Goal: Register for event/course

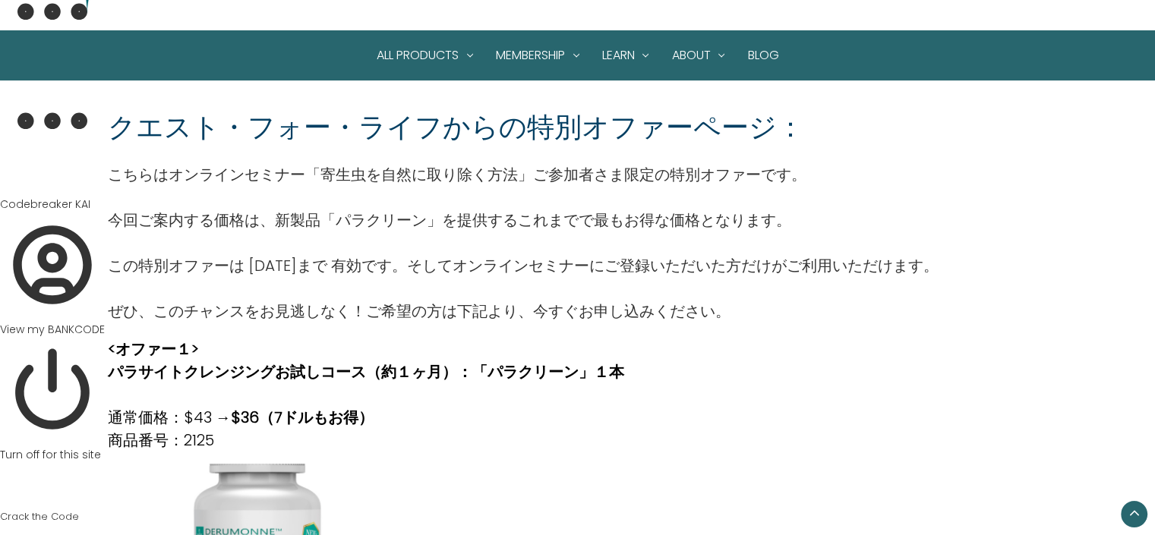
scroll to position [87, 0]
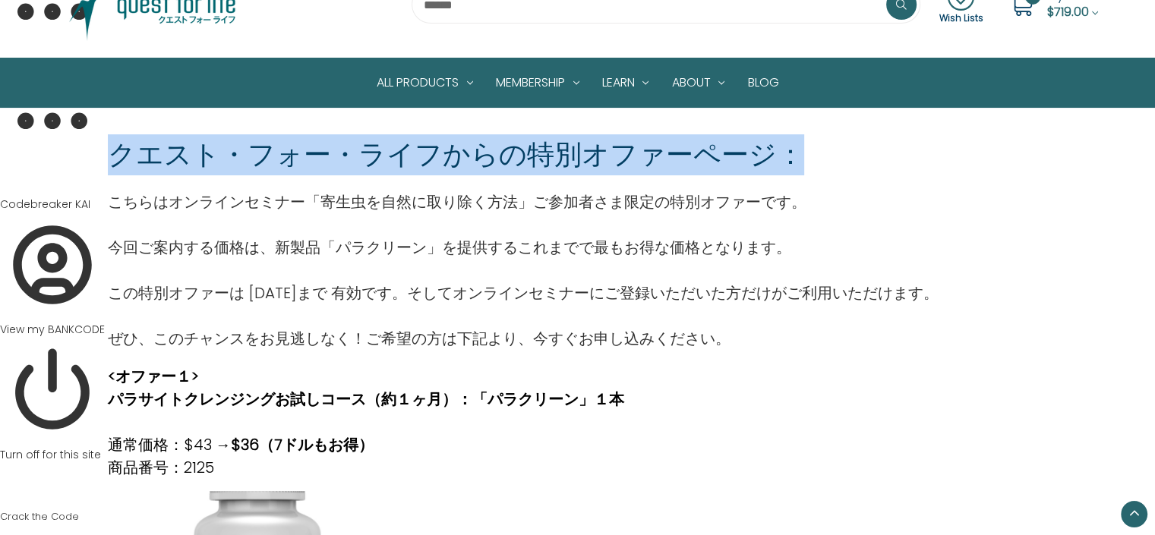
drag, startPoint x: 117, startPoint y: 154, endPoint x: 797, endPoint y: 159, distance: 680.5
click at [797, 159] on div "クエスト・フォー・ライフからの特別オファーページ：" at bounding box center [577, 154] width 939 height 41
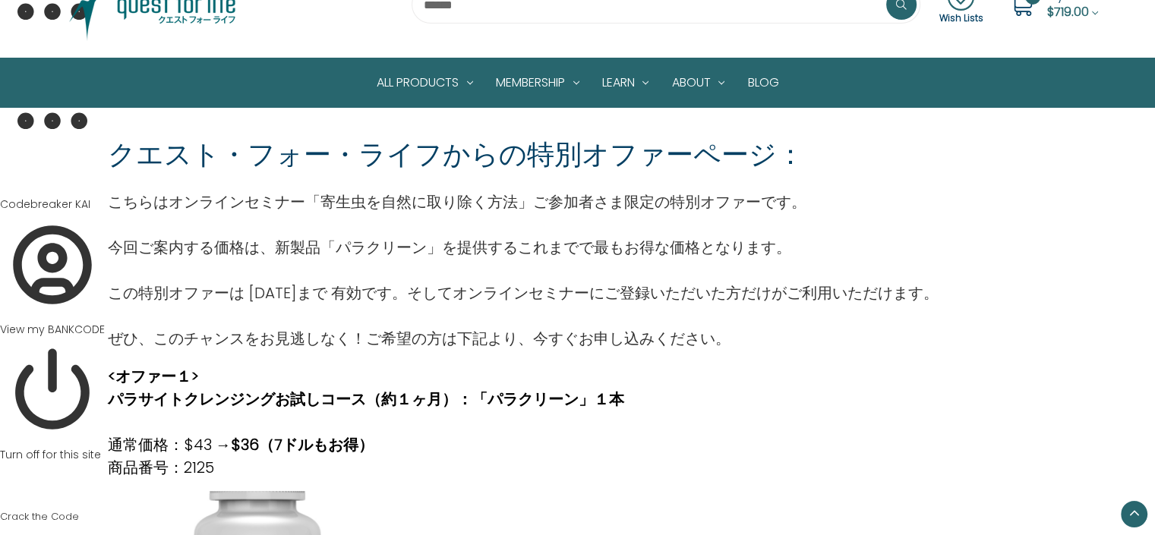
click at [831, 150] on div "クエスト・フォー・ライフからの特別オファーページ：" at bounding box center [577, 154] width 939 height 41
drag, startPoint x: 250, startPoint y: 290, endPoint x: 294, endPoint y: 290, distance: 44.0
click at [294, 290] on p "この特別オファーは [DATE]まで 有効です。そしてオンラインセミナーにご登録いただいた方だけがご利用いただけます。" at bounding box center [523, 293] width 831 height 23
click at [278, 295] on p "この特別オファーは [DATE]まで 有効です。そしてオンラインセミナーにご登録いただいた方だけがご利用いただけます。" at bounding box center [523, 293] width 831 height 23
drag, startPoint x: 273, startPoint y: 295, endPoint x: 290, endPoint y: 295, distance: 17.5
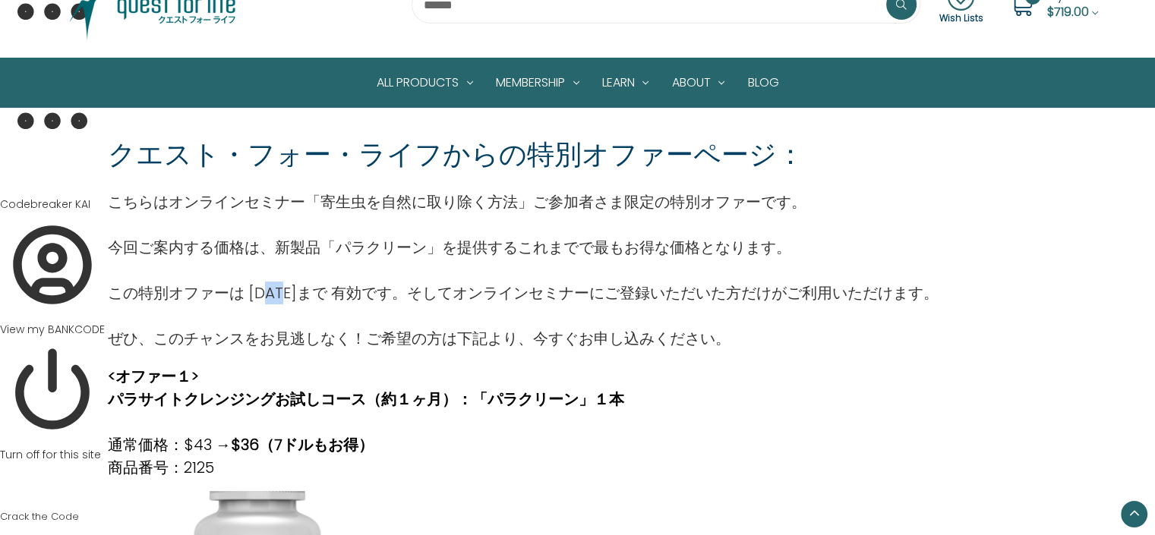
click at [290, 295] on p "この特別オファーは 9月25日まで 有効です。そしてオンラインセミナーにご登録いただいた方だけがご利用いただけます。" at bounding box center [523, 293] width 831 height 23
click at [373, 331] on p "ぜひ、このチャンスをお見逃しなく！ご希望の方は下記より、今すぐお申し込みください。" at bounding box center [523, 338] width 831 height 23
drag, startPoint x: 248, startPoint y: 291, endPoint x: 302, endPoint y: 288, distance: 54.8
click at [302, 288] on p "この特別オファーは 9月25日まで 有効です。そしてオンラインセミナーにご登録いただいた方だけがご利用いただけます。" at bounding box center [523, 293] width 831 height 23
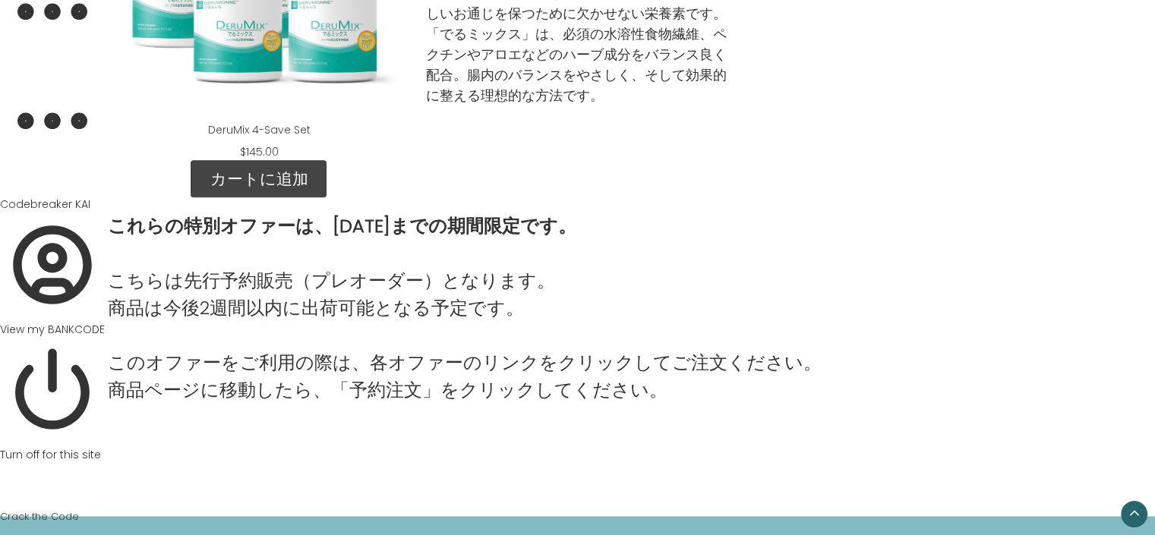
scroll to position [1945, 0]
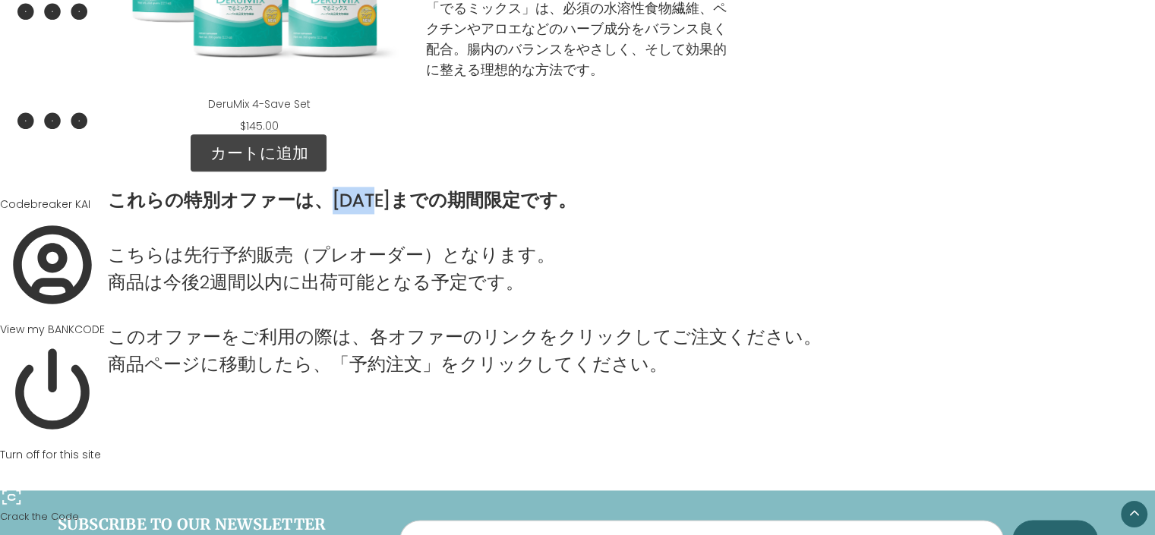
drag, startPoint x: 326, startPoint y: 195, endPoint x: 378, endPoint y: 197, distance: 52.4
click at [378, 197] on strong "これらの特別オファーは、9月25日までの期間限定です。" at bounding box center [342, 200] width 469 height 25
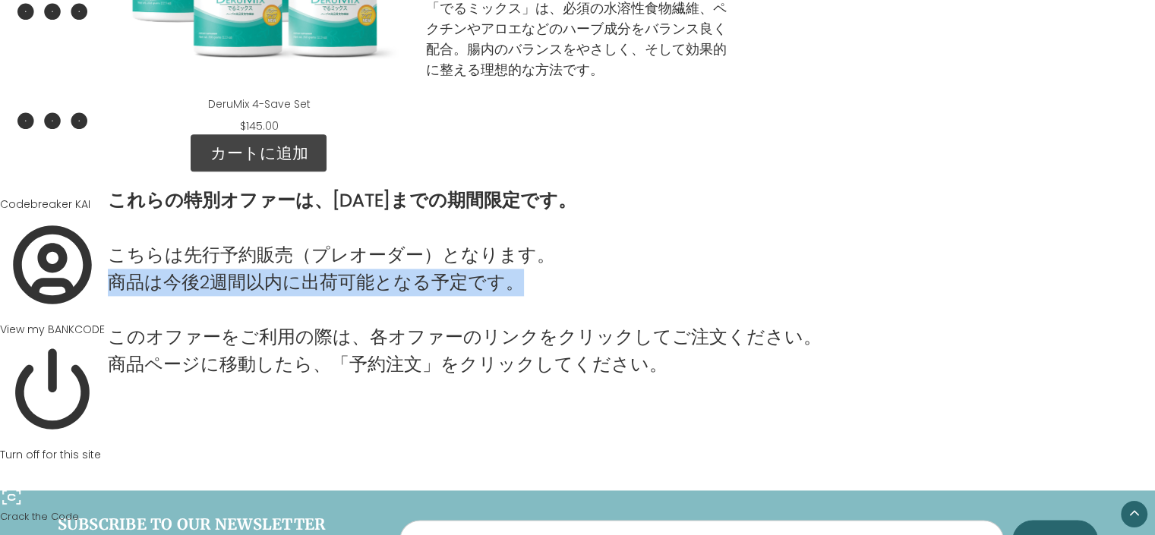
drag, startPoint x: 109, startPoint y: 276, endPoint x: 522, endPoint y: 285, distance: 413.2
click at [524, 285] on p "こちらは先行予約販売（プレオーダー）となります。 商品は今後2週間以内に出荷可能となる予定です。" at bounding box center [465, 269] width 714 height 55
copy p "商品は今後2週間以内に出荷可能となる予定です。"
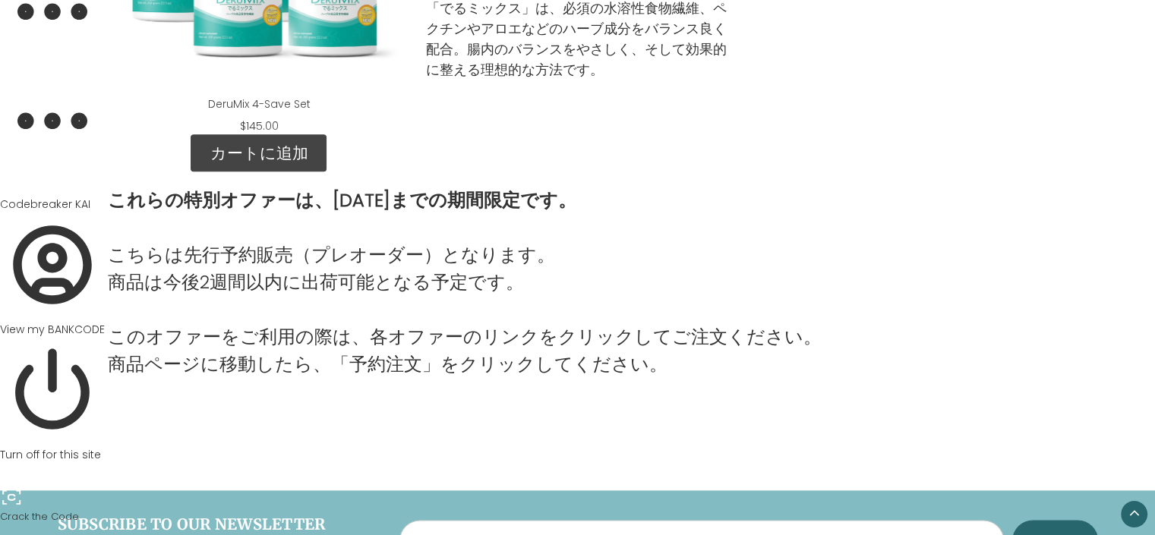
drag, startPoint x: 369, startPoint y: 195, endPoint x: 361, endPoint y: 194, distance: 7.7
click at [361, 194] on strong "これらの特別オファーは、9月25日までの期間限定です。" at bounding box center [342, 200] width 469 height 25
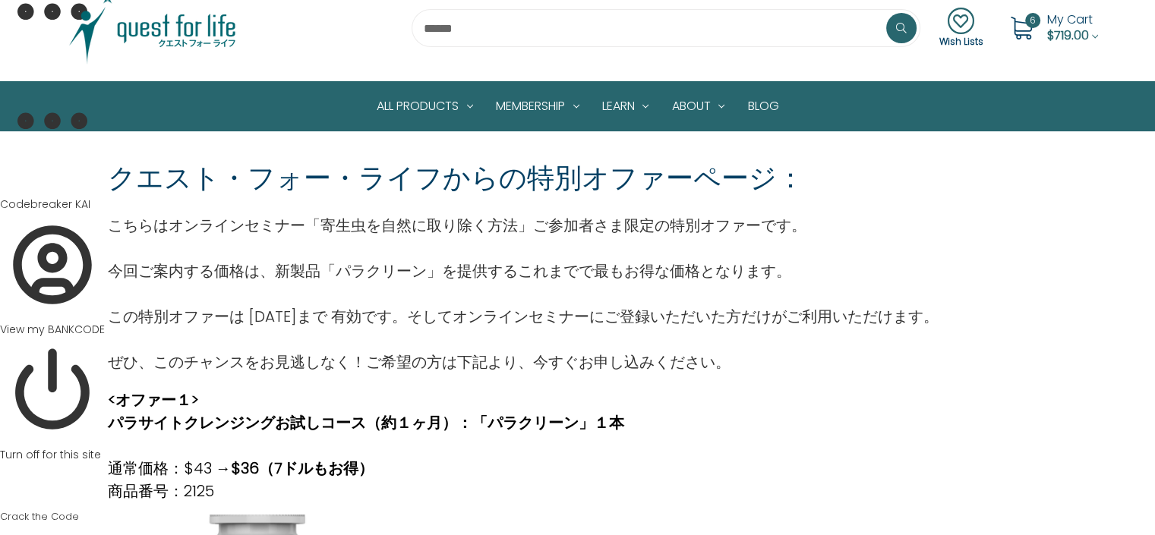
scroll to position [17, 0]
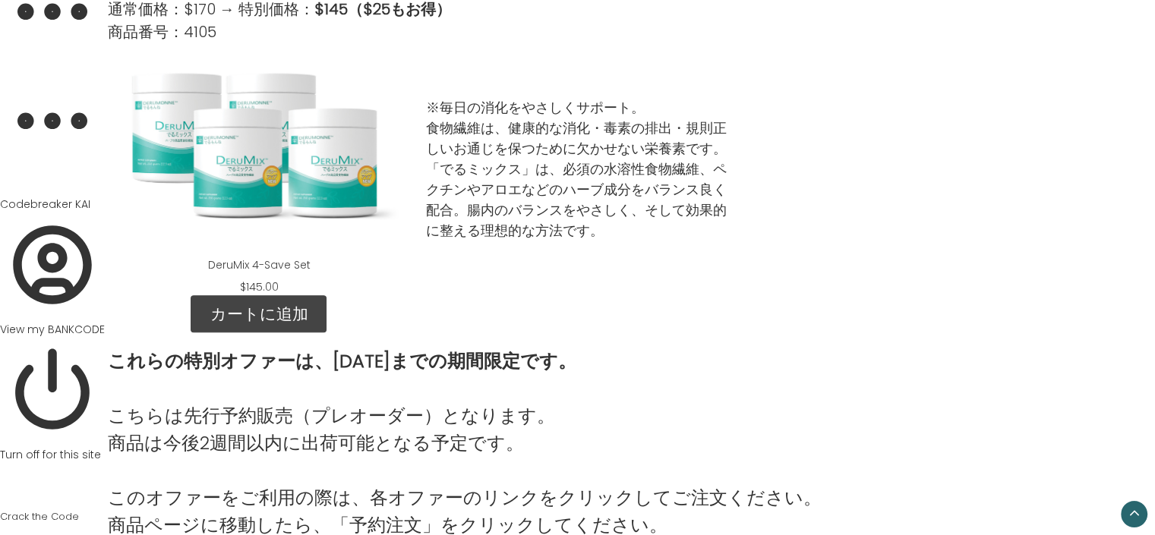
scroll to position [1937, 0]
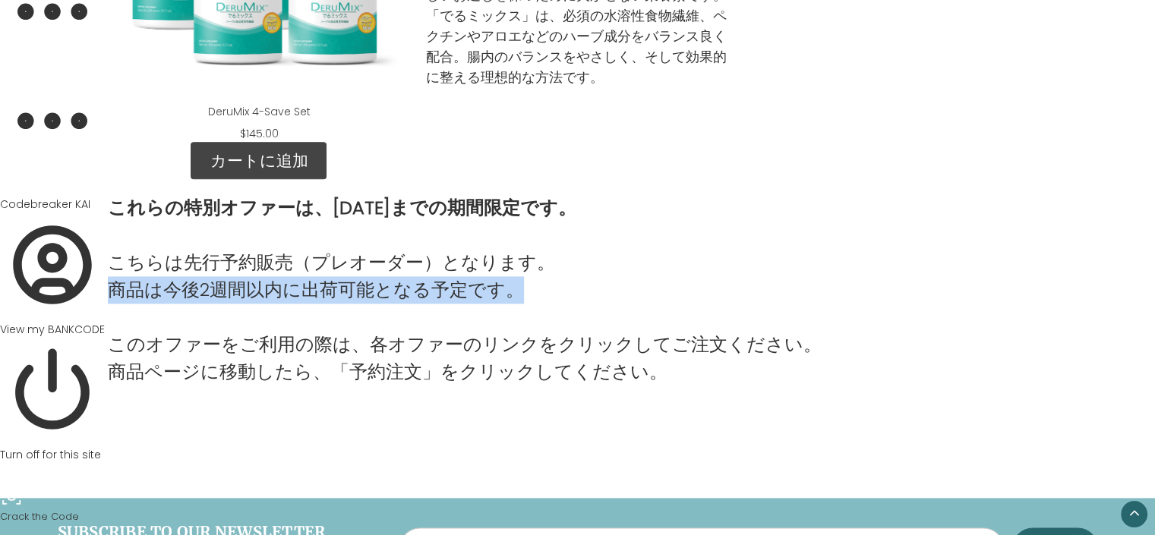
drag, startPoint x: 108, startPoint y: 283, endPoint x: 524, endPoint y: 299, distance: 416.5
click at [524, 299] on p "こちらは先行予約販売（プレオーダー）となります。 商品は今後2週間以内に出荷可能となる予定です。" at bounding box center [465, 276] width 714 height 55
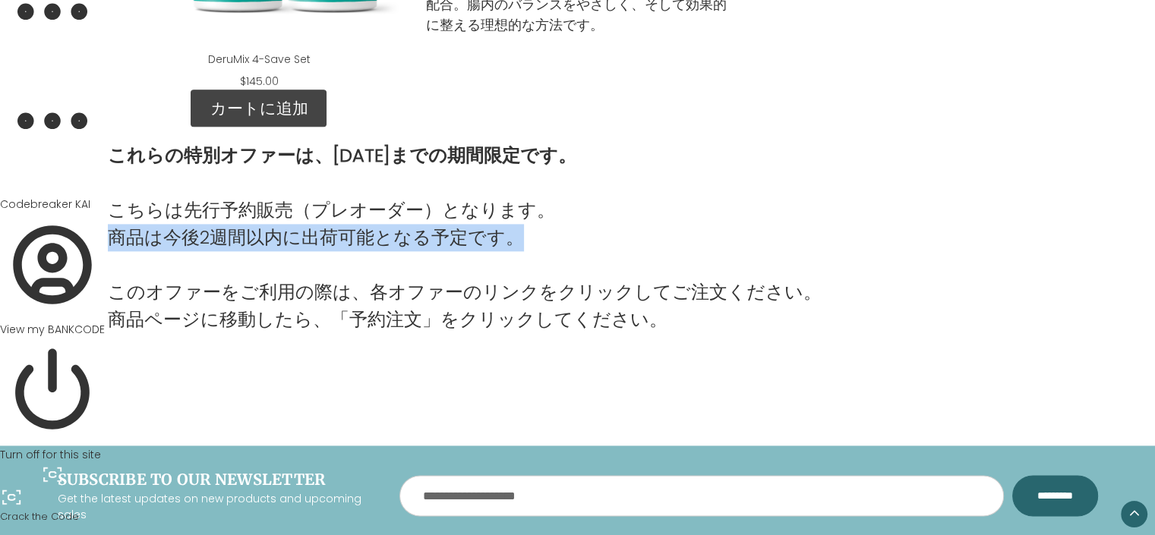
scroll to position [1924, 0]
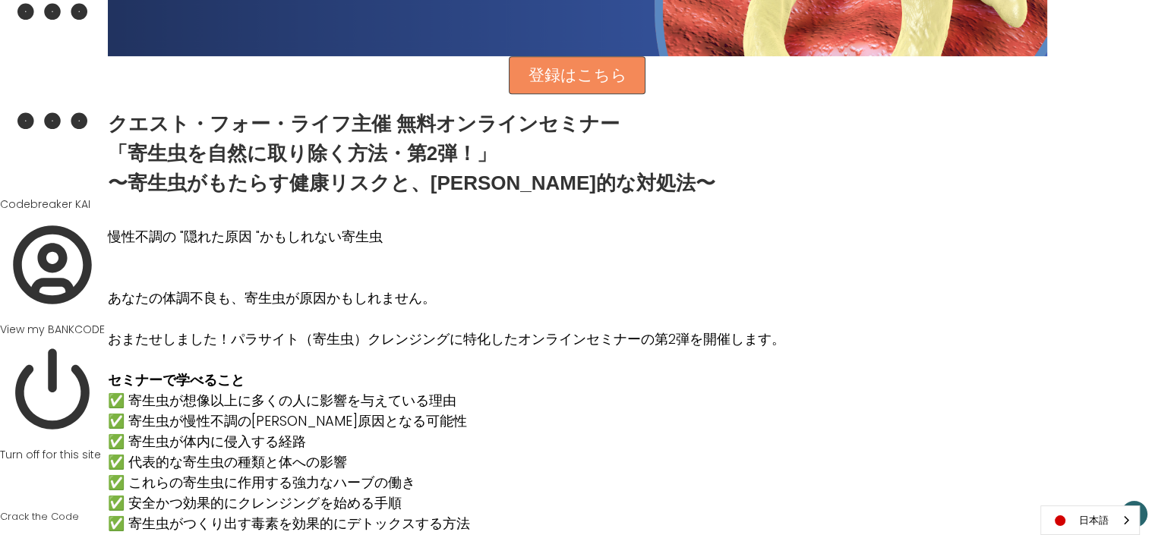
scroll to position [691, 0]
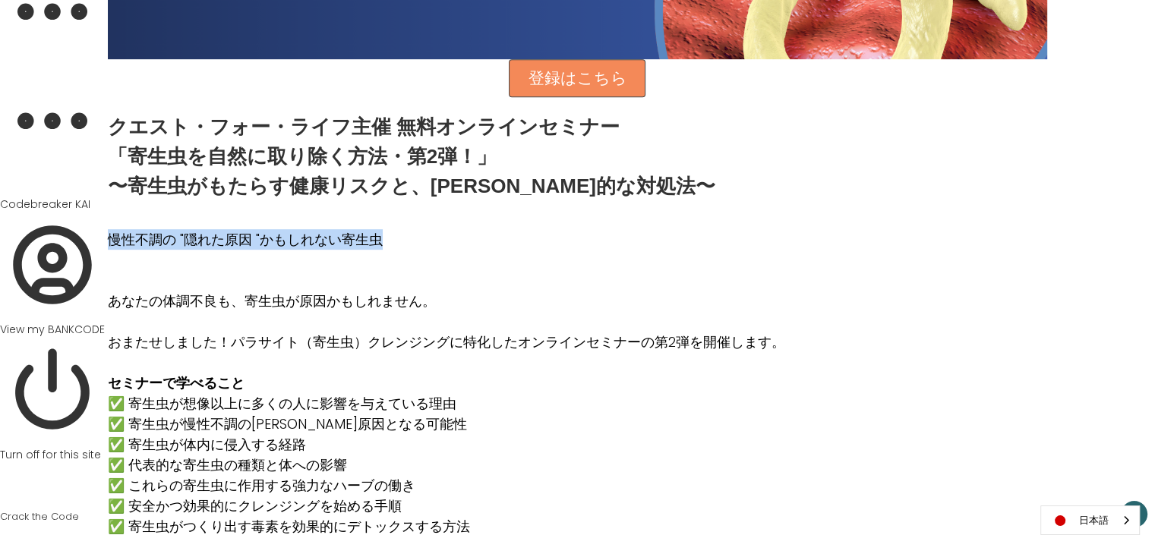
drag, startPoint x: 112, startPoint y: 238, endPoint x: 387, endPoint y: 242, distance: 274.9
click at [387, 242] on p "慢性不調の "隠れた原因 "かもしれない寄生虫" at bounding box center [446, 239] width 677 height 21
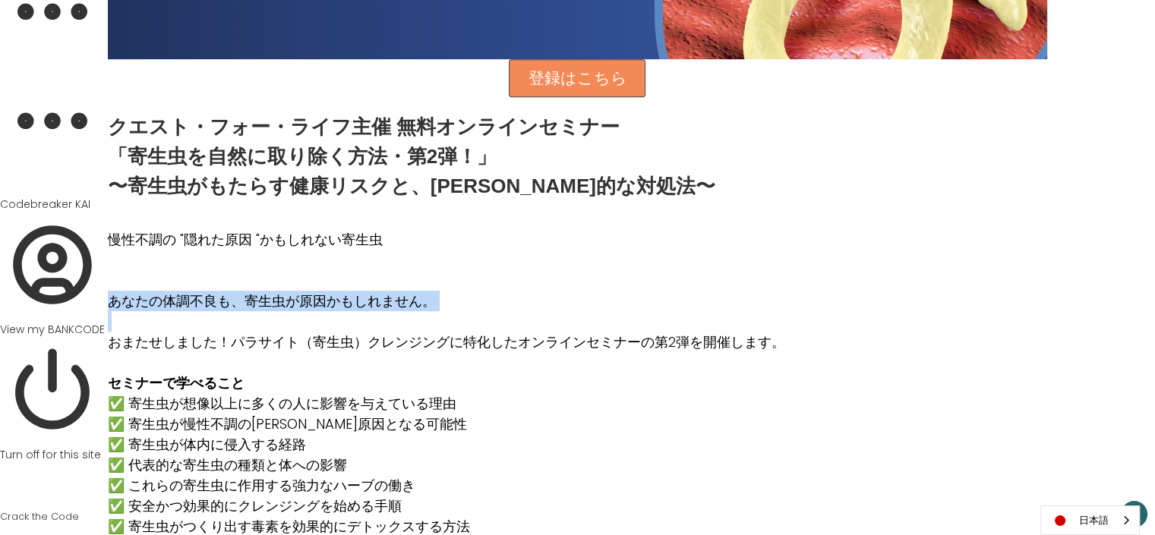
drag, startPoint x: 109, startPoint y: 305, endPoint x: 393, endPoint y: 319, distance: 285.2
click at [393, 319] on div "慢性不調の "隠れた原因 "かもしれない寄生虫 あなたの体調不良も、寄生虫が原因かもしれません。 おまたせしました！パラサイト（寄生虫）クレンジングに特化した…" at bounding box center [446, 465] width 677 height 513
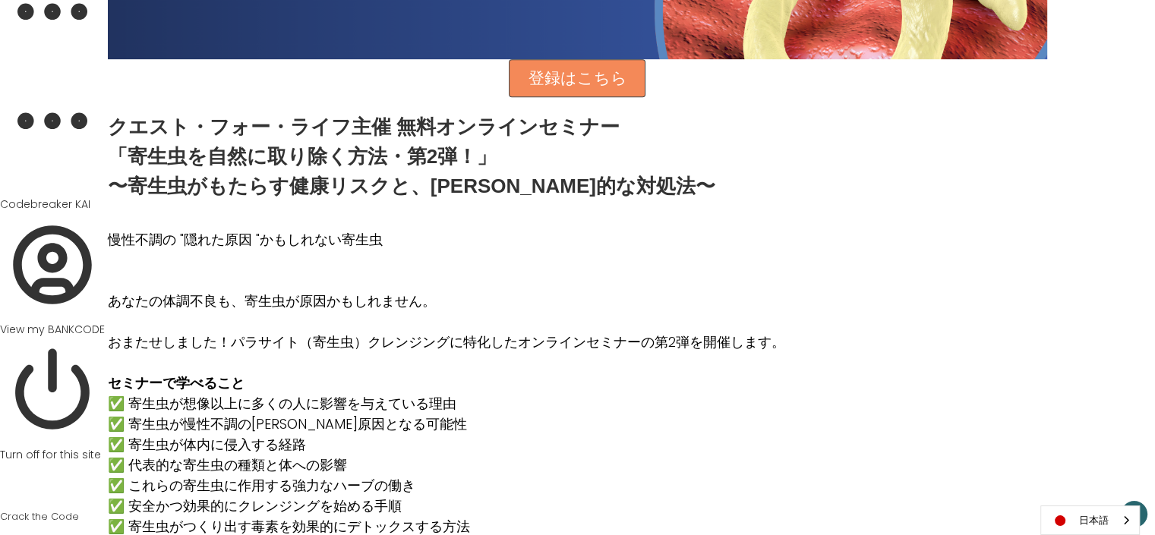
click at [109, 274] on p "あなたの体調不良も、寄生虫が原因かもしれません。" at bounding box center [446, 290] width 677 height 41
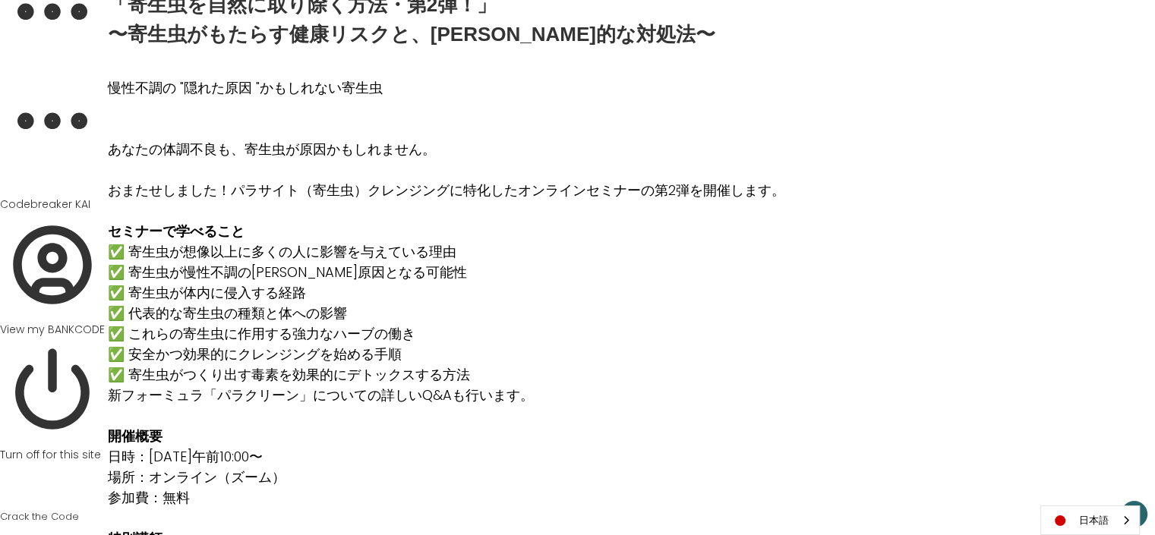
scroll to position [864, 0]
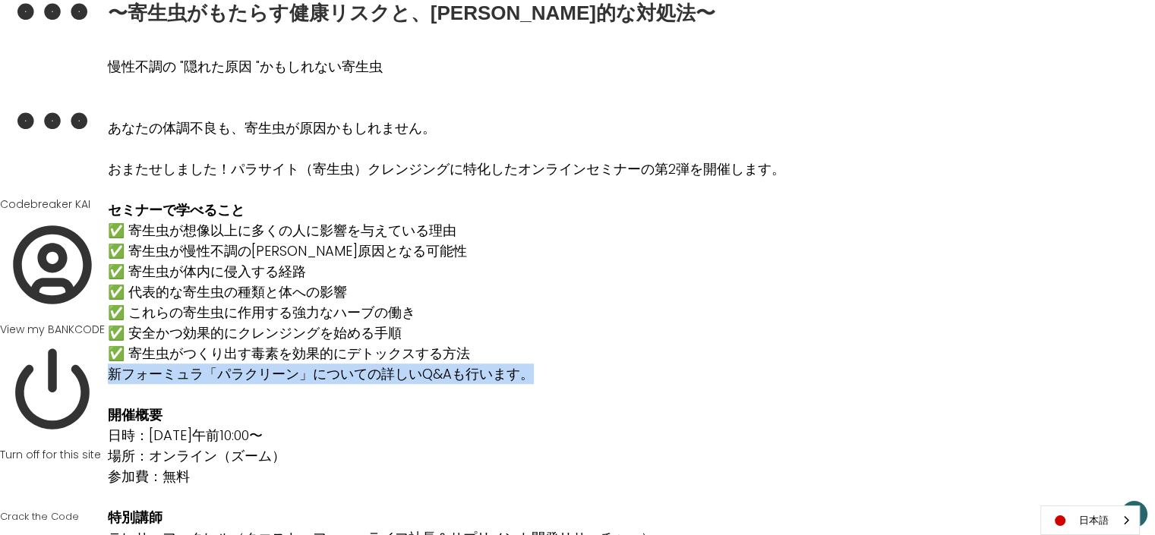
drag, startPoint x: 109, startPoint y: 371, endPoint x: 539, endPoint y: 378, distance: 429.9
click at [539, 378] on p "新フォーミュラ「パラクリーン」についての詳しいQ&Aも行います。" at bounding box center [446, 374] width 677 height 21
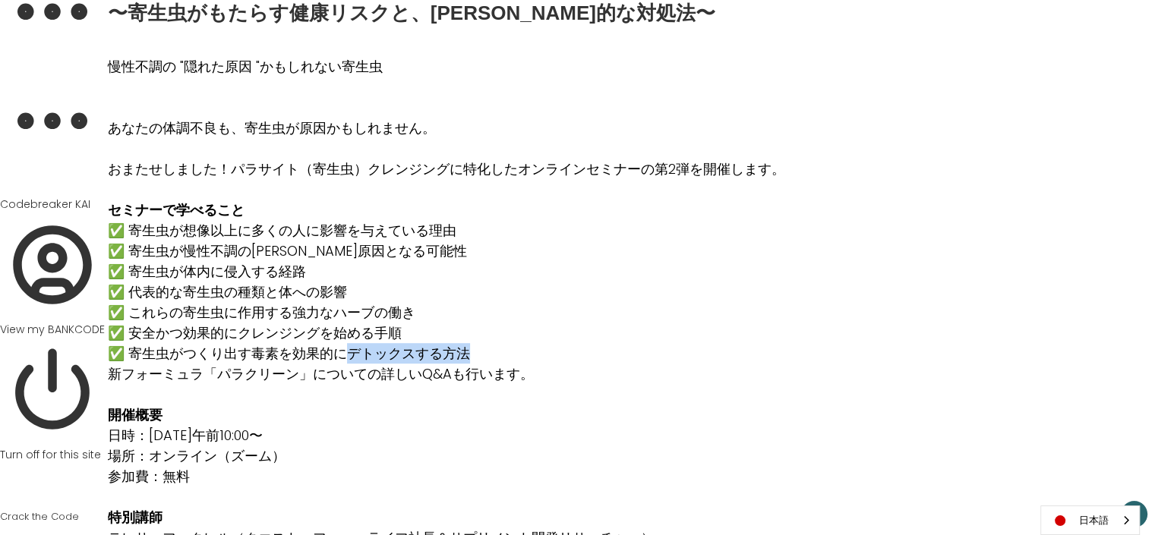
drag, startPoint x: 469, startPoint y: 352, endPoint x: 349, endPoint y: 354, distance: 120.0
click at [349, 354] on p "✅ 寄生虫が想像以上に多くの人に影響を与えている理由 ✅ 寄生虫が慢性不調の根本原因となる可能性 ✅ 寄生虫が体内に侵入する経路 ✅ 代表的な寄生虫の種類と体…" at bounding box center [446, 292] width 677 height 144
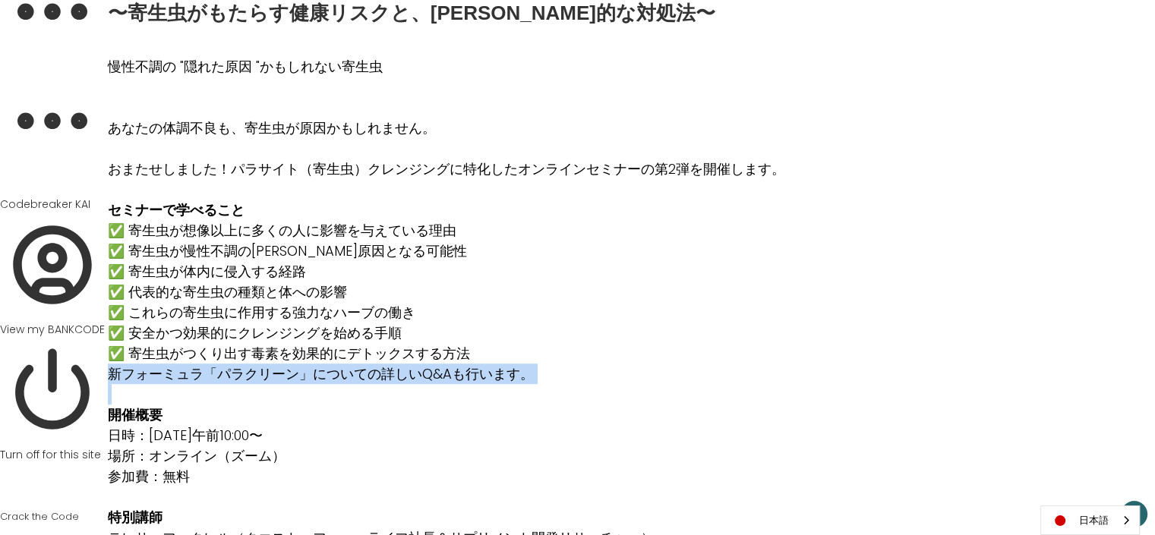
drag, startPoint x: 113, startPoint y: 369, endPoint x: 502, endPoint y: 388, distance: 389.3
click at [502, 388] on div "慢性不調の "隠れた原因 "かもしれない寄生虫 あなたの体調不良も、寄生虫が原因かもしれません。 おまたせしました！パラサイト（寄生虫）クレンジングに特化した…" at bounding box center [446, 292] width 677 height 513
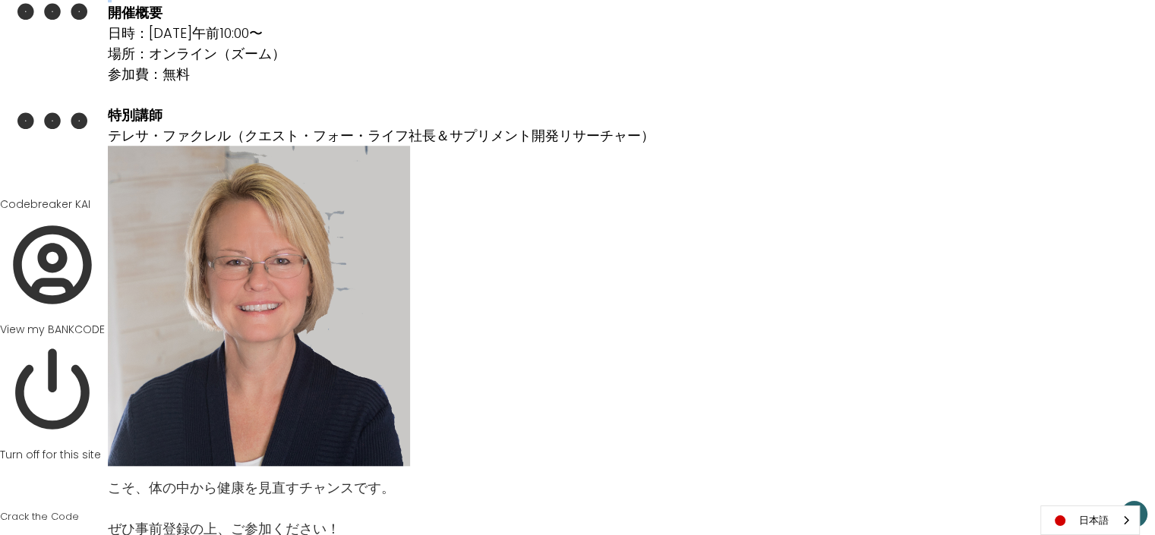
scroll to position [1238, 0]
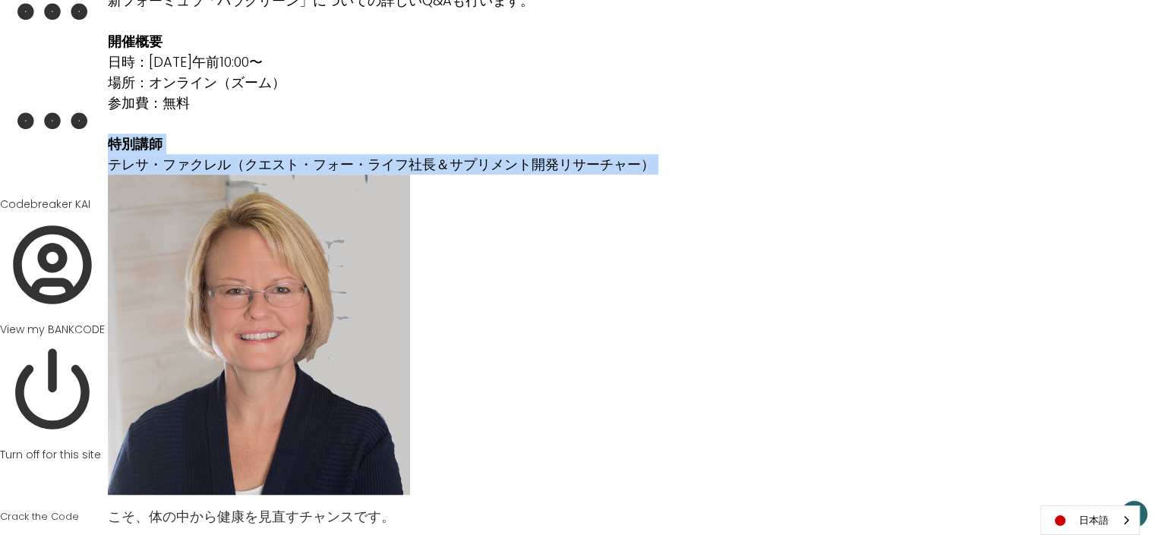
drag, startPoint x: 112, startPoint y: 142, endPoint x: 623, endPoint y: 182, distance: 511.9
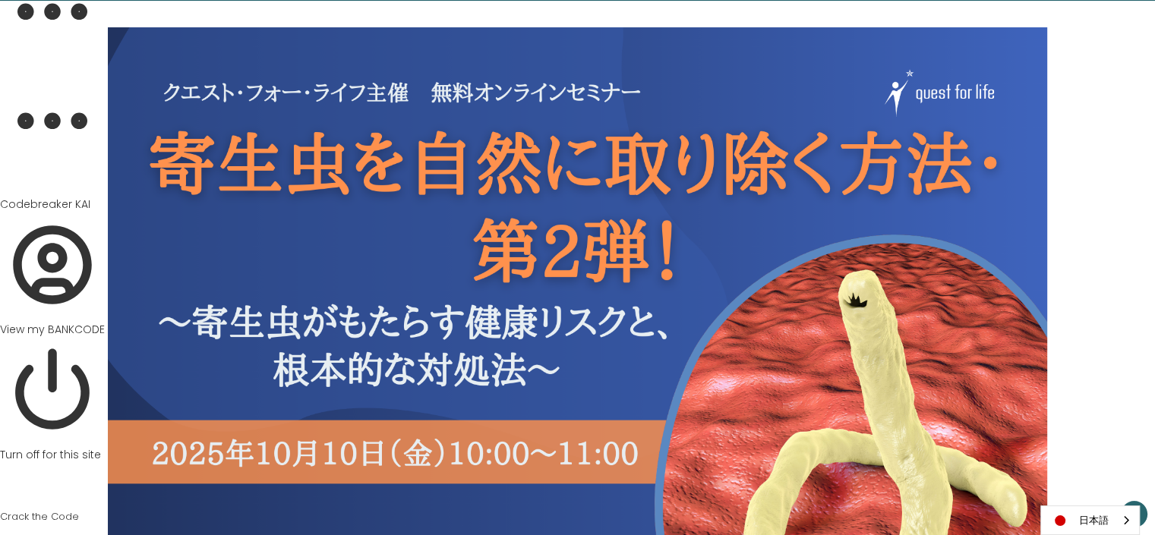
scroll to position [106, 0]
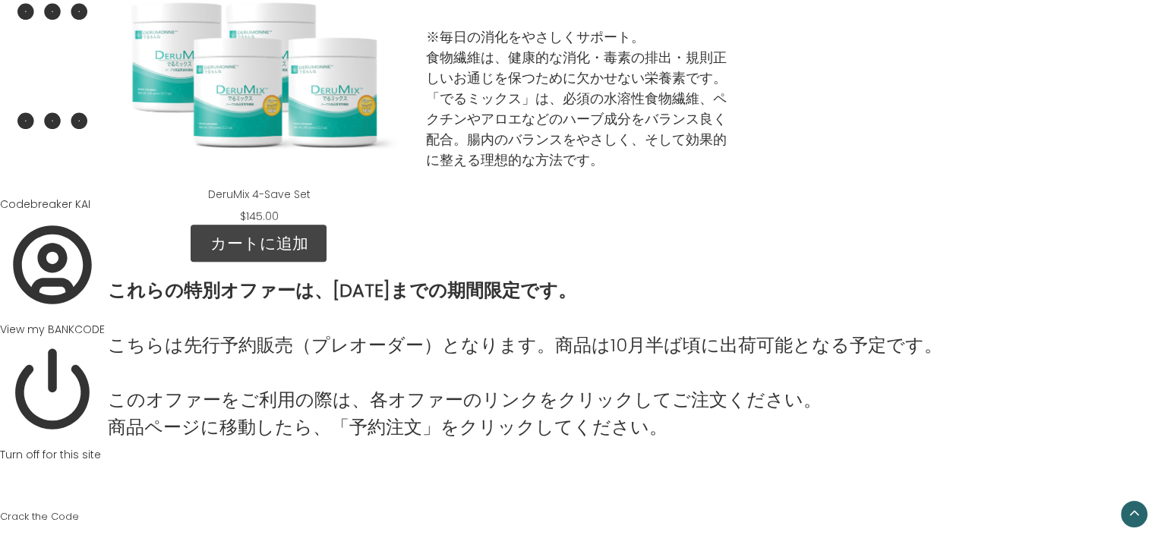
scroll to position [1983, 0]
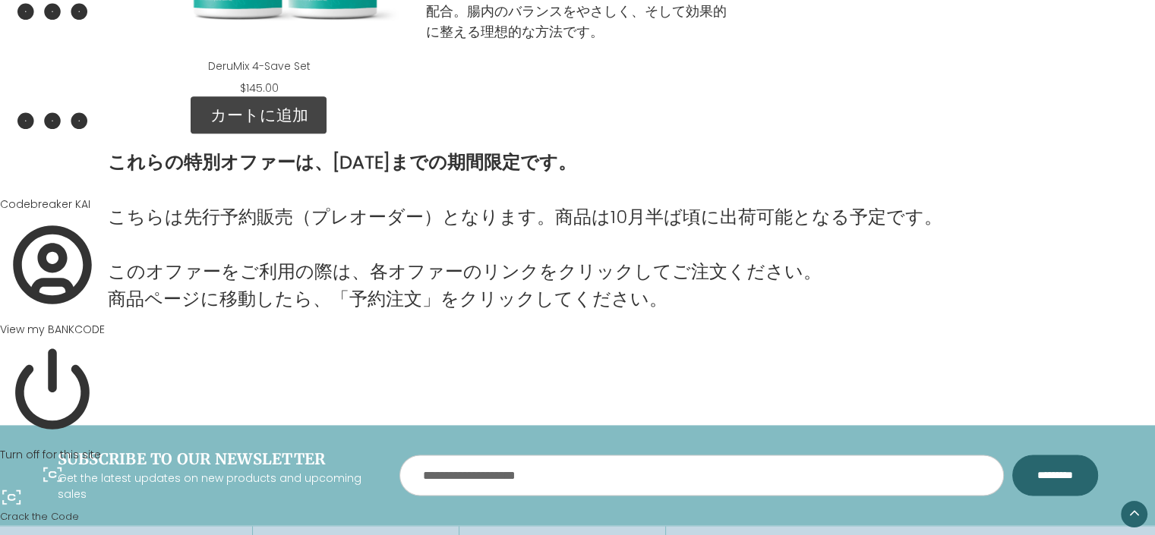
click at [551, 210] on p "こちらは先行予約販売（プレオーダー）となります。商品は10月半ば頃に出荷可能となる予定です。" at bounding box center [525, 217] width 835 height 27
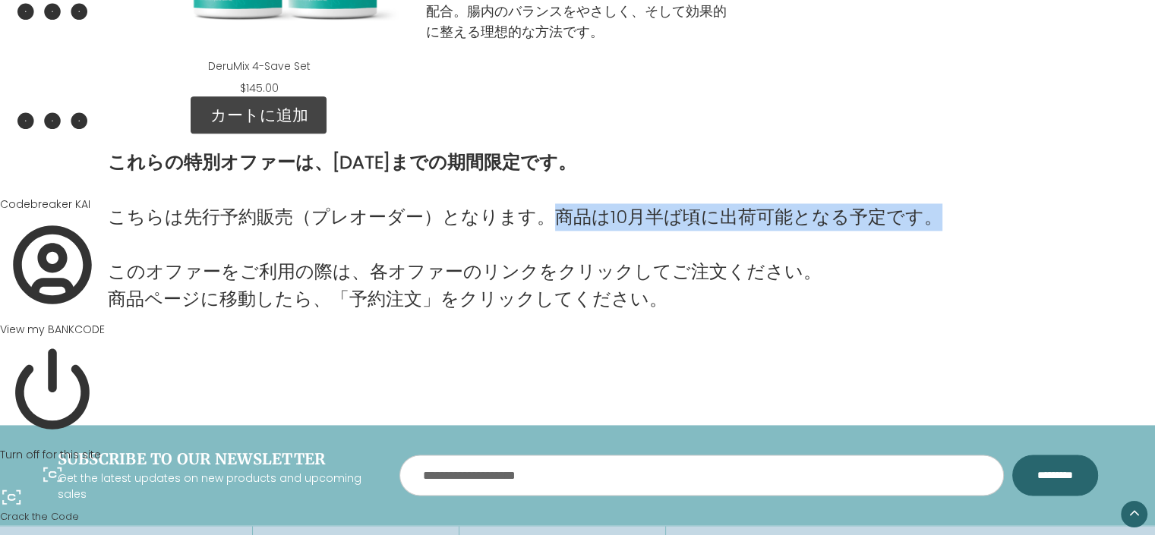
drag, startPoint x: 548, startPoint y: 212, endPoint x: 919, endPoint y: 219, distance: 370.7
click at [919, 219] on p "こちらは先行予約販売（プレオーダー）となります。商品は10月半ば頃に出荷可能となる予定です。" at bounding box center [525, 217] width 835 height 27
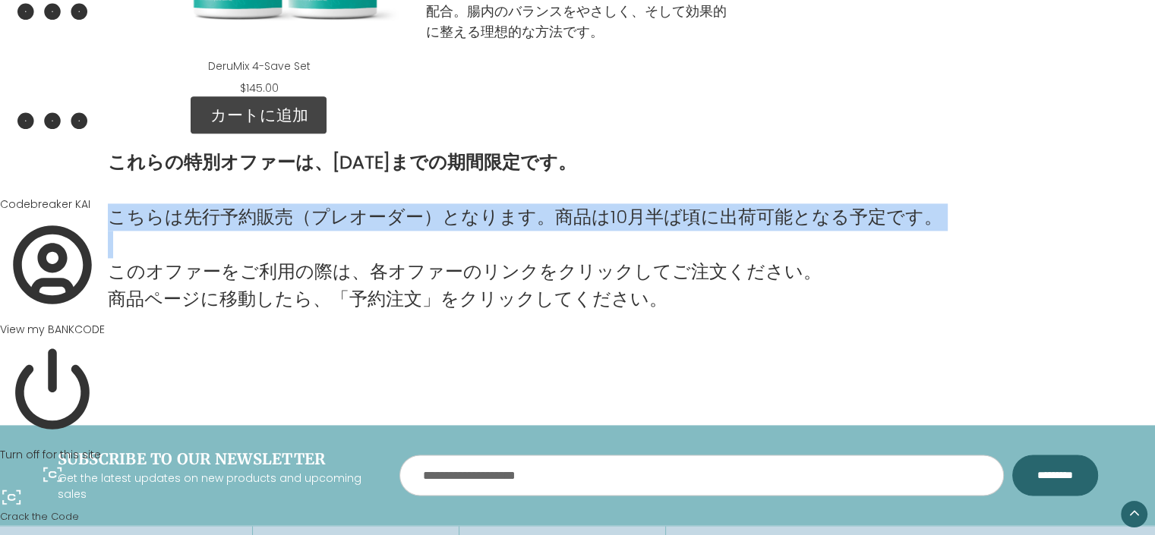
drag, startPoint x: 114, startPoint y: 212, endPoint x: 499, endPoint y: 241, distance: 386.1
click at [510, 234] on div "これらの特別オファーは、9月30日までの期間限定です。 こちらは先行予約販売（プレオーダー）となります。商品は10月半ば頃に出荷可能となる予定です。 このオフ…" at bounding box center [525, 231] width 835 height 164
click at [507, 248] on p at bounding box center [525, 244] width 835 height 27
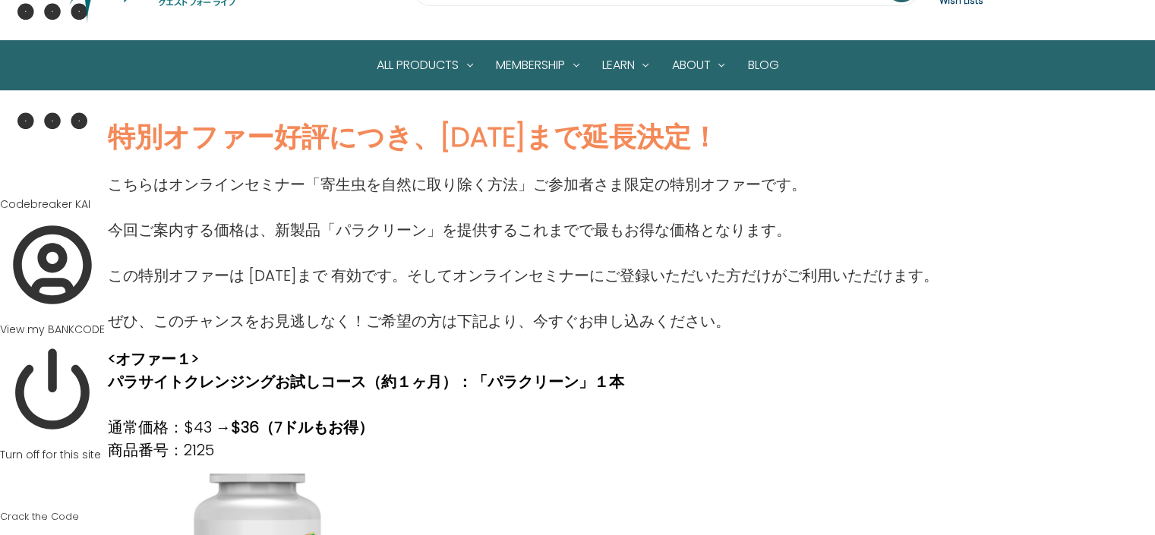
scroll to position [0, 0]
